Goal: Find specific page/section: Find specific page/section

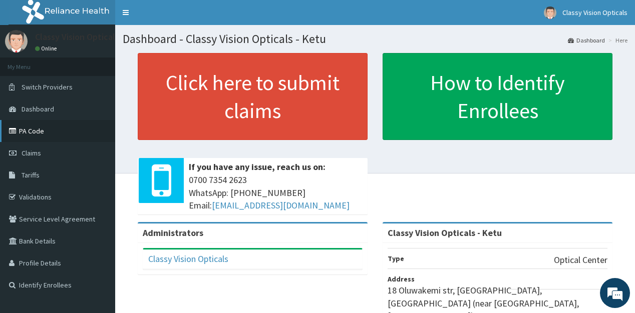
click at [29, 131] on link "PA Code" at bounding box center [57, 131] width 115 height 22
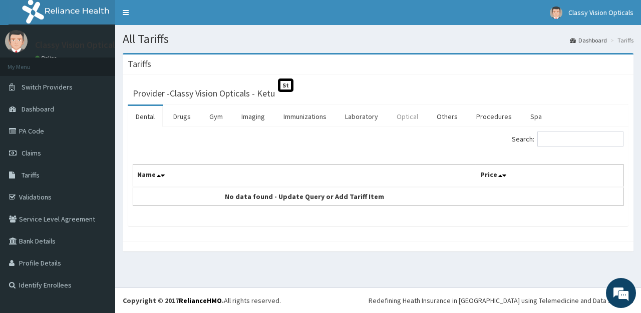
click at [409, 116] on link "Optical" at bounding box center [407, 116] width 38 height 21
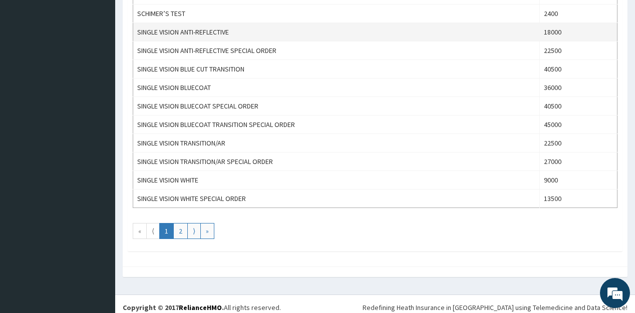
scroll to position [907, 0]
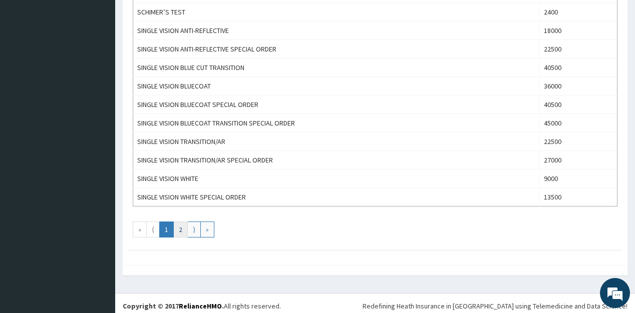
click at [178, 227] on link "2" at bounding box center [180, 230] width 15 height 16
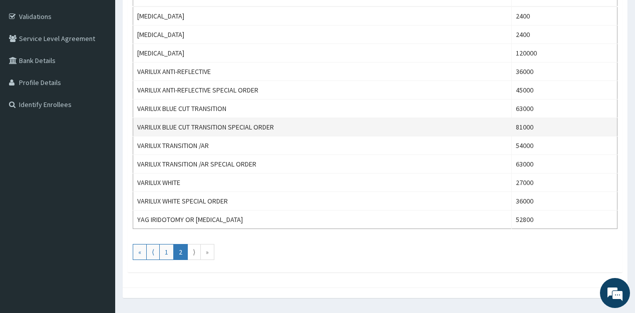
scroll to position [207, 0]
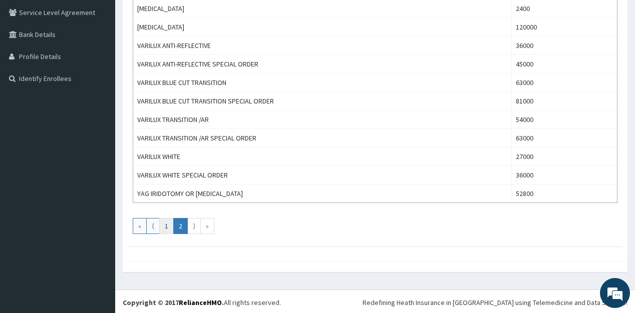
click at [168, 224] on link "1" at bounding box center [166, 226] width 15 height 16
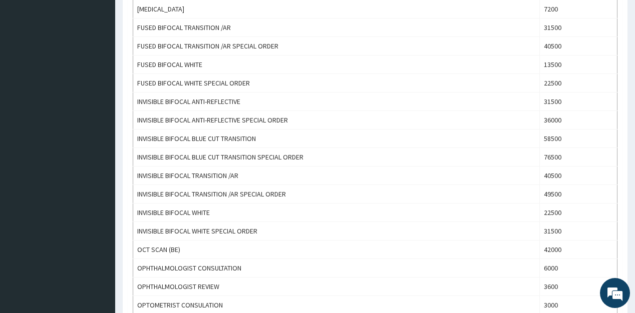
scroll to position [520, 0]
